Goal: Transaction & Acquisition: Download file/media

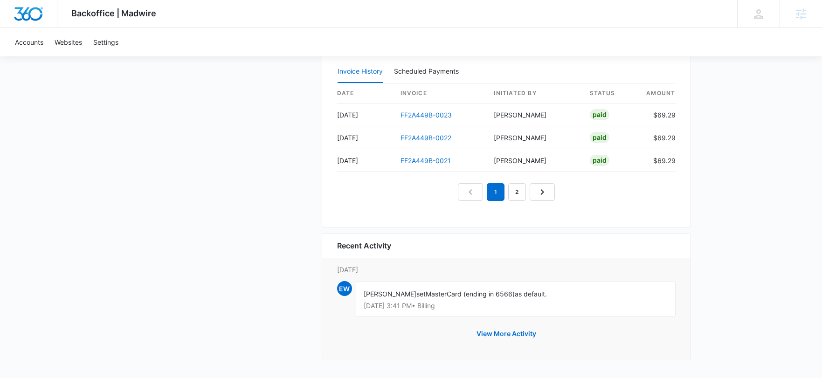
scroll to position [788, 0]
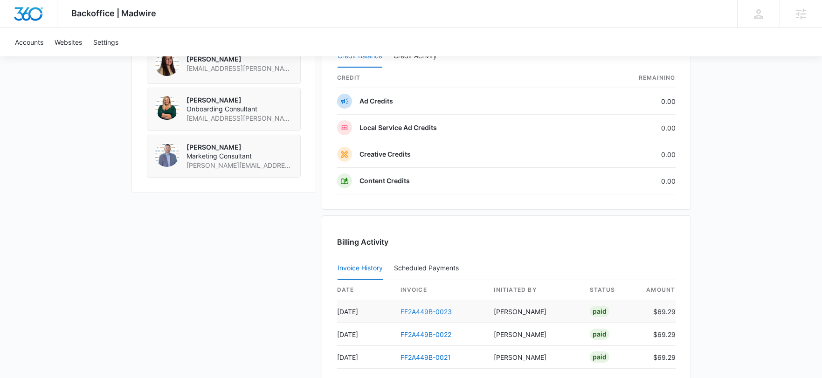
click at [434, 308] on link "FF2A449B-0023" at bounding box center [426, 312] width 51 height 8
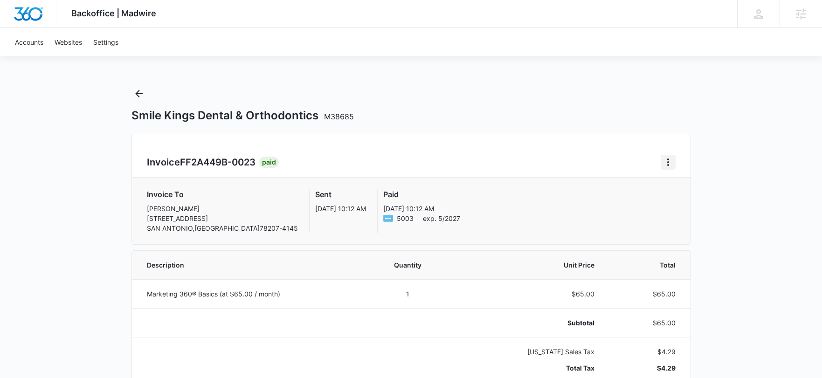
drag, startPoint x: 677, startPoint y: 161, endPoint x: 672, endPoint y: 162, distance: 5.2
click at [673, 163] on div "Invoice FF2A449B-0023 Paid Invoice To [PERSON_NAME] [STREET_ADDRESS] Sent [DATE…" at bounding box center [412, 189] width 560 height 111
click at [671, 162] on icon "Home" at bounding box center [668, 162] width 11 height 11
click at [696, 188] on link "Download Invoice" at bounding box center [700, 188] width 54 height 8
